Goal: Information Seeking & Learning: Learn about a topic

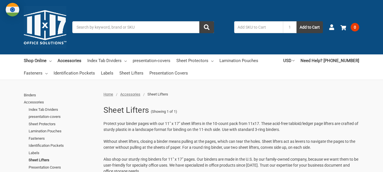
scroll to position [57, 0]
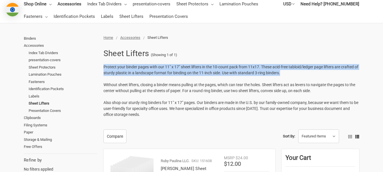
drag, startPoint x: 102, startPoint y: 67, endPoint x: 311, endPoint y: 73, distance: 209.1
click at [311, 73] on div "Sheet Lifters (Showing 1 of 1) Protect your binder pages with our 11" x 17" she…" at bounding box center [229, 84] width 259 height 77
click at [289, 73] on p "Protect your binder pages with our 11" x 17" sheet lifters in the 10-count pack…" at bounding box center [232, 91] width 256 height 54
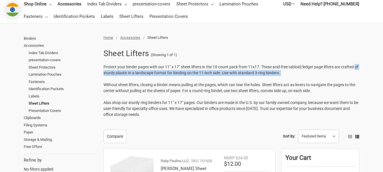
drag, startPoint x: 102, startPoint y: 73, endPoint x: 248, endPoint y: 76, distance: 145.8
click at [248, 76] on div "Sheet Lifters (Showing 1 of 1) Protect your binder pages with our 11" x 17" she…" at bounding box center [229, 84] width 259 height 77
drag, startPoint x: 263, startPoint y: 84, endPoint x: 316, endPoint y: 90, distance: 53.1
click at [316, 90] on p "Protect your binder pages with our 11" x 17" sheet lifters in the 10-count pack…" at bounding box center [232, 91] width 256 height 54
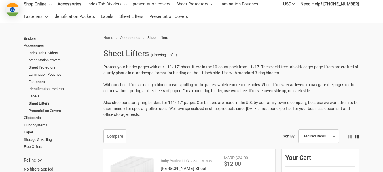
click at [150, 96] on p "Protect your binder pages with our 11" x 17" sheet lifters in the 10-count pack…" at bounding box center [232, 91] width 256 height 54
drag, startPoint x: 141, startPoint y: 92, endPoint x: 181, endPoint y: 93, distance: 40.6
click at [181, 93] on p "Protect your binder pages with our 11" x 17" sheet lifters in the 10-count pack…" at bounding box center [232, 91] width 256 height 54
click at [185, 92] on span "Without sheet lifters, closing a binder means pulling at the pages, which can t…" at bounding box center [230, 88] width 252 height 10
drag, startPoint x: 185, startPoint y: 92, endPoint x: 220, endPoint y: 92, distance: 35.7
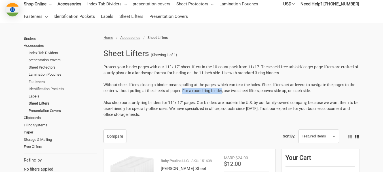
click at [220, 92] on span "Without sheet lifters, closing a binder means pulling at the pages, which can t…" at bounding box center [230, 88] width 252 height 10
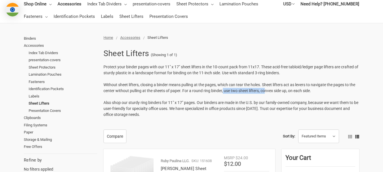
drag, startPoint x: 223, startPoint y: 92, endPoint x: 266, endPoint y: 93, distance: 42.8
click at [266, 93] on span "Without sheet lifters, closing a binder means pulling at the pages, which can t…" at bounding box center [230, 88] width 252 height 10
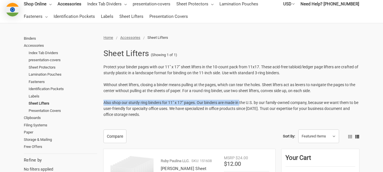
drag, startPoint x: 104, startPoint y: 103, endPoint x: 241, endPoint y: 104, distance: 136.7
click at [241, 104] on span "Also shop our sturdy ring binders for 11" x 17" pages. Our binders are made in …" at bounding box center [231, 108] width 255 height 16
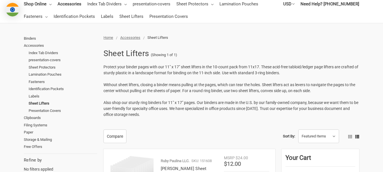
click at [260, 102] on span "Also shop our sturdy ring binders for 11" x 17" pages. Our binders are made in …" at bounding box center [231, 108] width 255 height 16
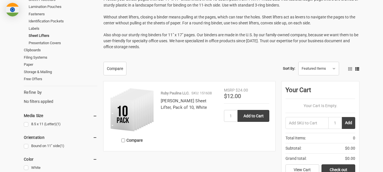
scroll to position [0, 0]
